Goal: Task Accomplishment & Management: Manage account settings

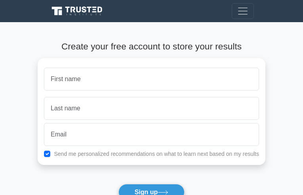
type input "xJPXaNzJGPfR"
type input "vSwIxvkPsEmmkGq"
type input "annette@royercamp.com"
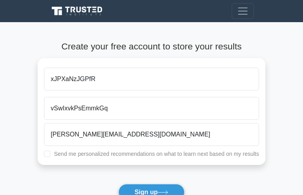
checkbox input "true"
